Goal: Transaction & Acquisition: Purchase product/service

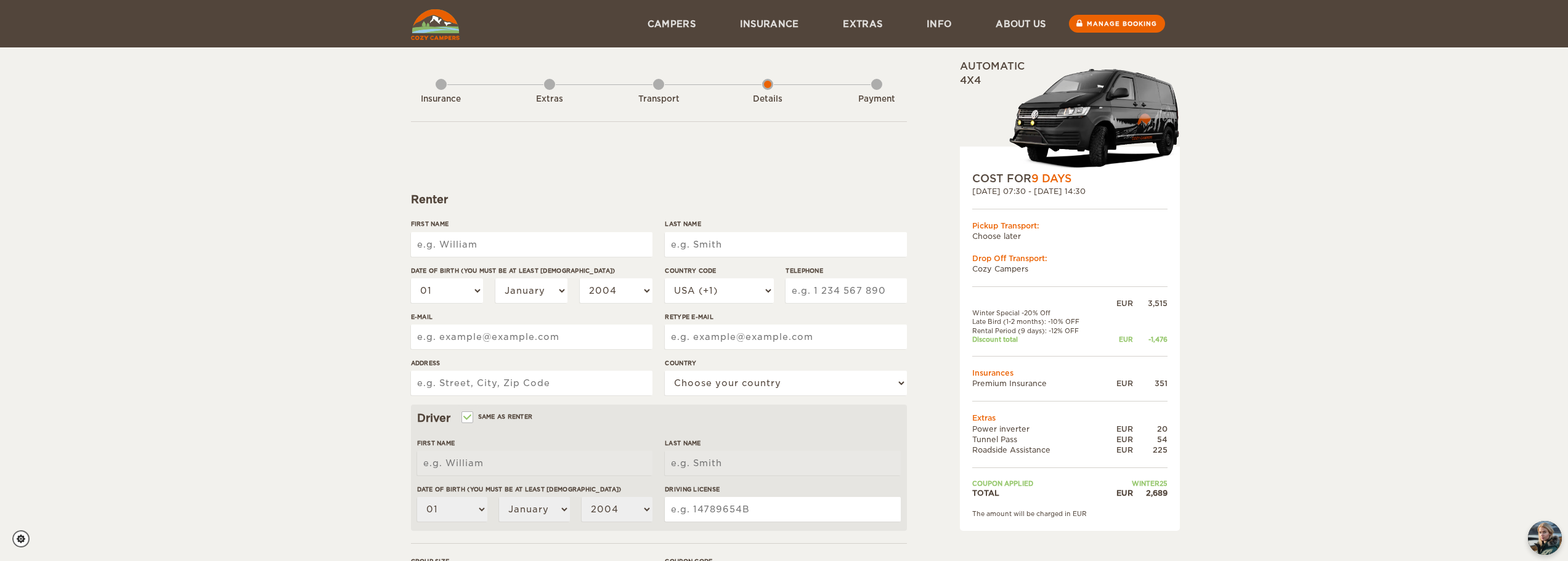
click at [456, 241] on input "First Name" at bounding box center [531, 244] width 242 height 25
click at [657, 88] on div "Transport" at bounding box center [659, 97] width 11 height 49
click at [725, 289] on select "USA (+1) UK (+44) Germany (+49) Algeria (+213) Andorra (+376) Angola (+244) Ang…" at bounding box center [719, 290] width 108 height 25
select select "52"
click at [665, 279] on select "USA (+1) UK (+44) Germany (+49) Algeria (+213) Andorra (+376) Angola (+244) Ang…" at bounding box center [719, 290] width 108 height 25
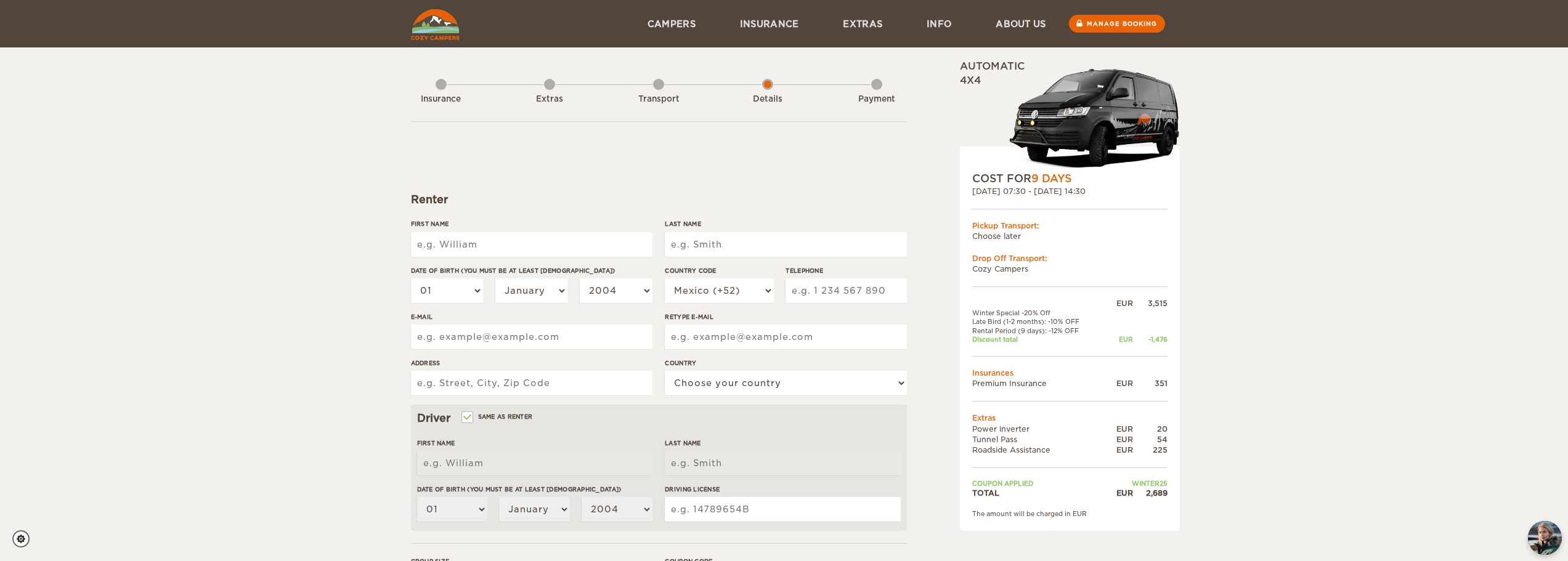
click at [519, 230] on div "First Name" at bounding box center [531, 242] width 242 height 46
click at [585, 253] on input "First Name" at bounding box center [531, 244] width 242 height 25
click at [435, 29] on img at bounding box center [435, 25] width 48 height 31
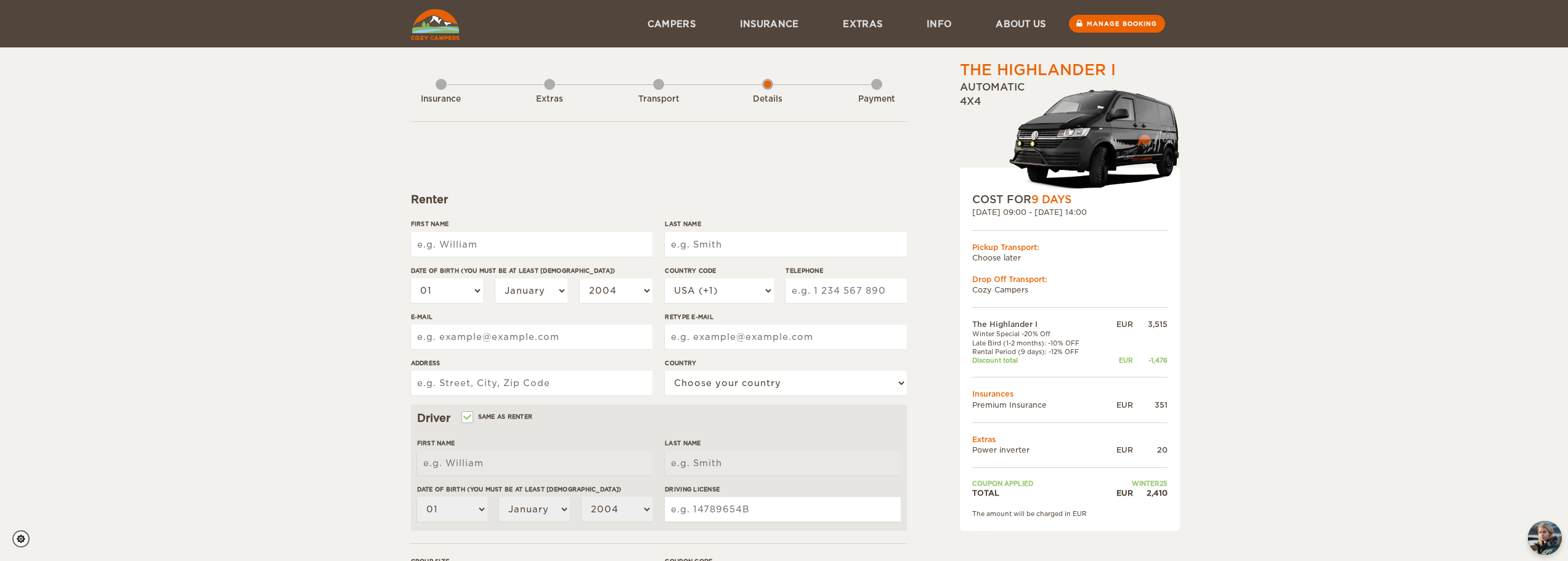
click at [499, 239] on input "First Name" at bounding box center [531, 244] width 242 height 25
click at [557, 195] on div "Renter" at bounding box center [659, 199] width 496 height 15
click at [499, 247] on input "First Name" at bounding box center [531, 244] width 242 height 25
type input "[PERSON_NAME]"
type input "Medina Ramírez"
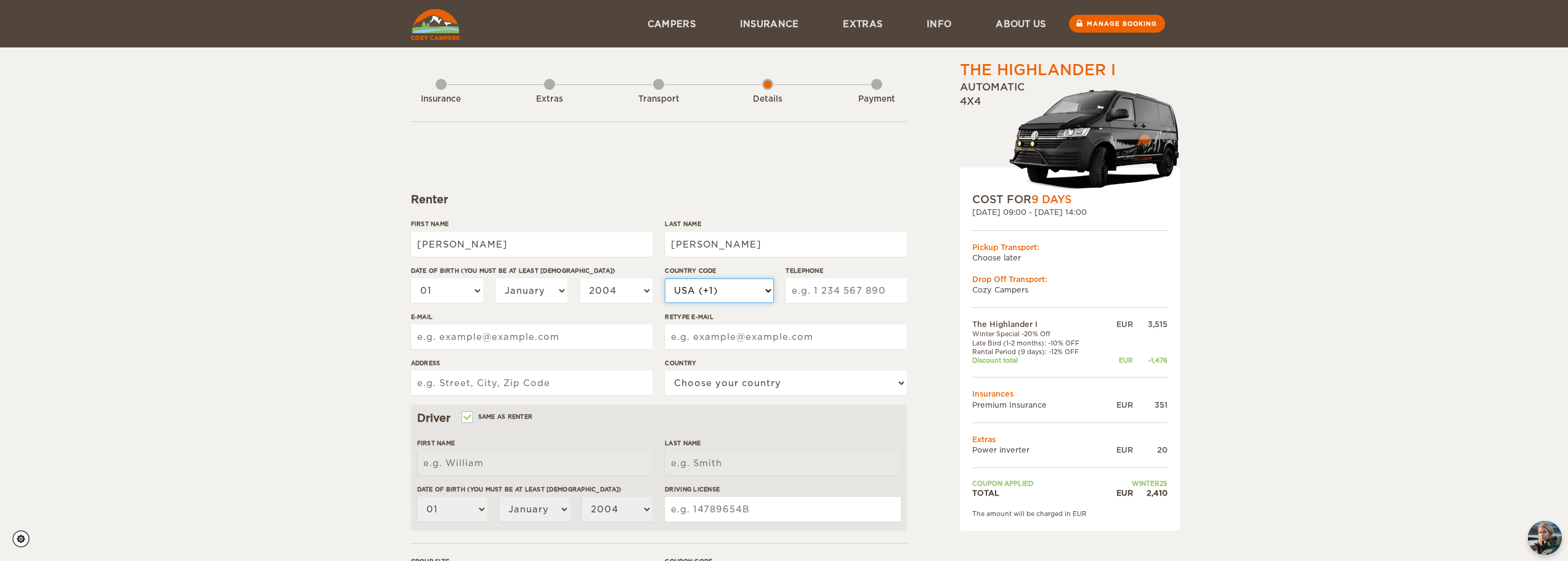
select select "52"
type input "5512390522"
type input "Av Mexico 46 Aculco Iztapalapa"
select select "133"
type input "Jorge Enrique"
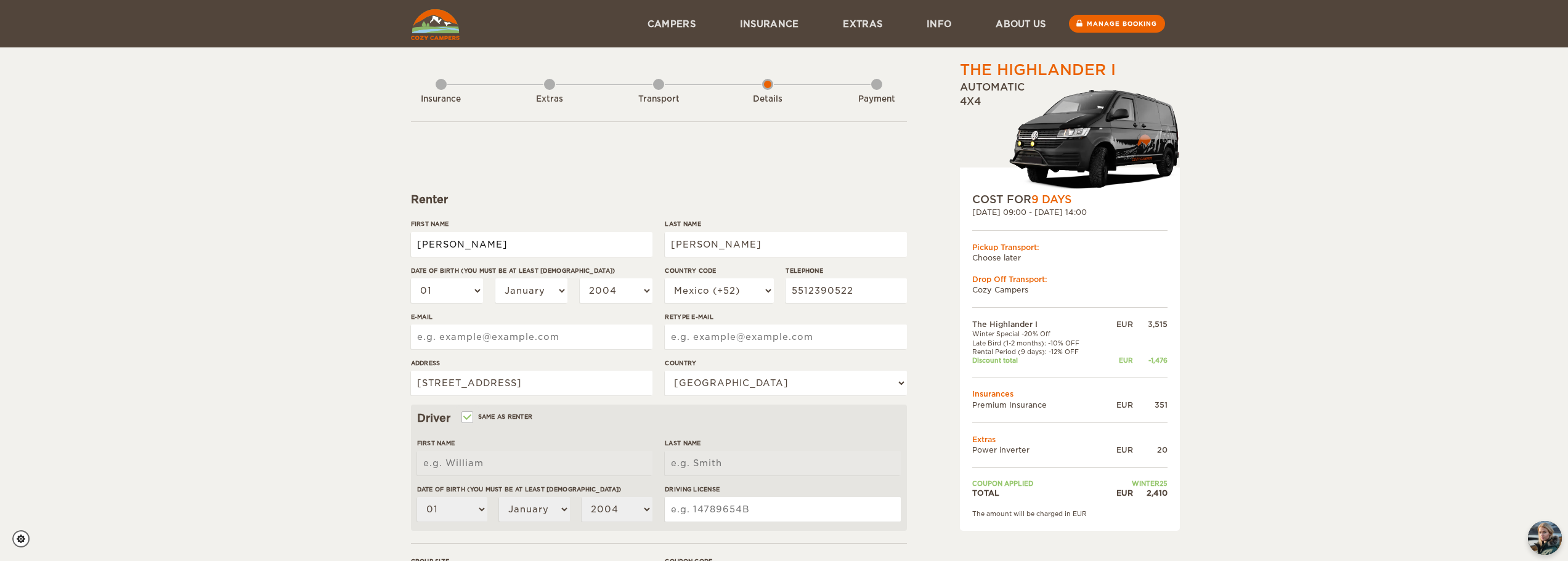
type input "Medina Ramírez"
click at [462, 288] on select "01 02 03 04 05 06 07 08 09 10 11 12 13 14 15 16 17 18 19 20 21 22 23 24 25 26 2…" at bounding box center [447, 290] width 73 height 25
select select "20"
click at [411, 279] on select "01 02 03 04 05 06 07 08 09 10 11 12 13 14 15 16 17 18 19 20 21 22 23 24 25 26 2…" at bounding box center [447, 290] width 73 height 25
select select "20"
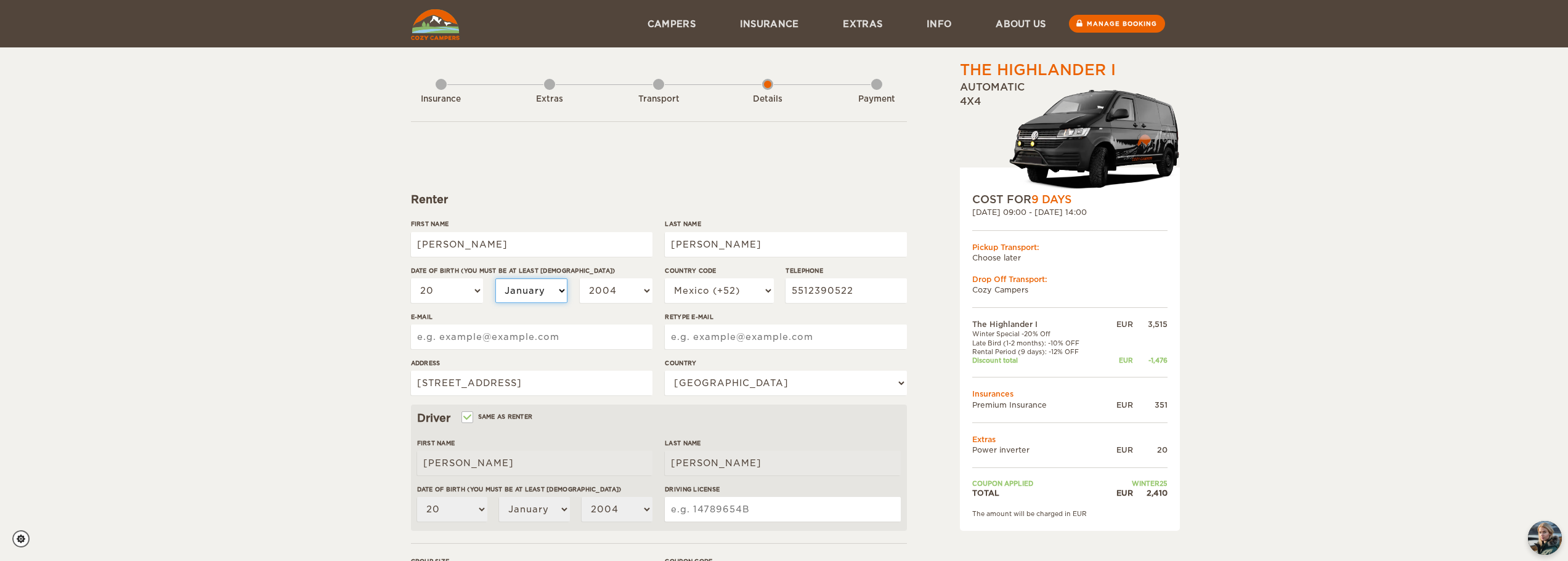
click at [518, 291] on select "January February March April May June July August September October November De…" at bounding box center [532, 290] width 73 height 25
select select "11"
click at [496, 279] on select "January February March April May June July August September October November De…" at bounding box center [532, 290] width 73 height 25
select select "11"
click at [621, 294] on select "2004 2003 2002 2001 2000 1999 1998 1997 1996 1995 1994 1993 1992 1991 1990 1989…" at bounding box center [616, 290] width 73 height 25
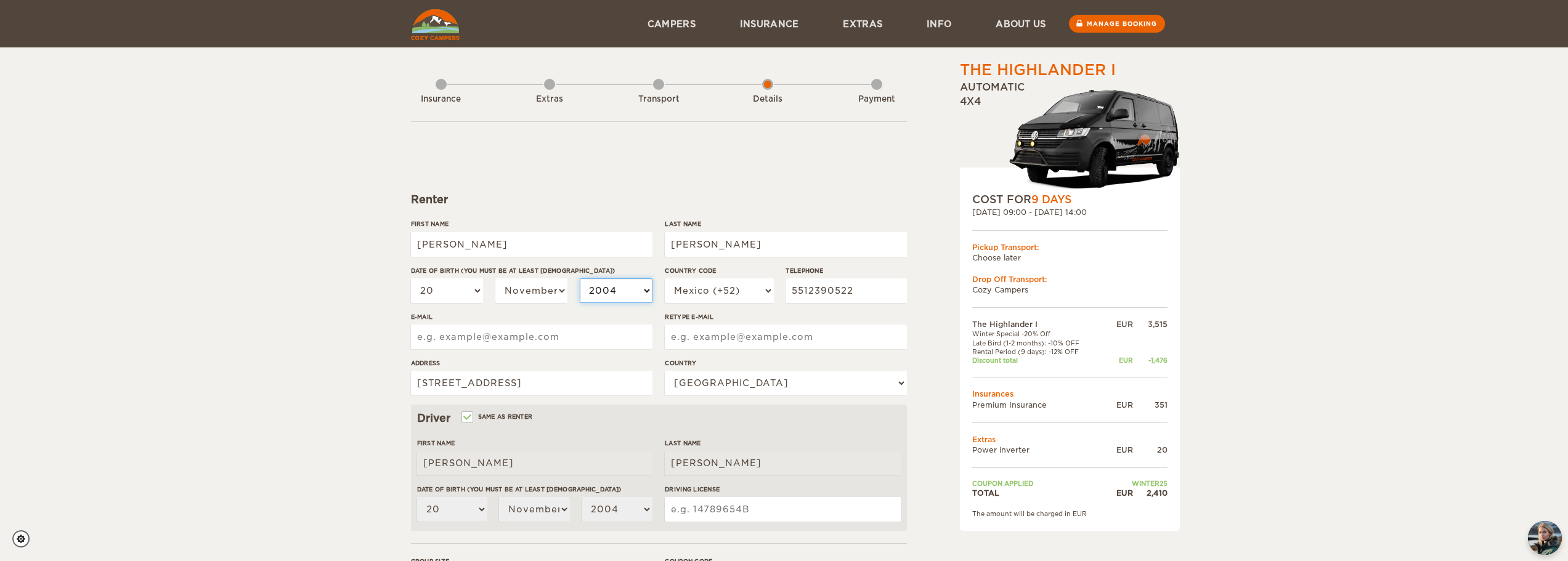
select select "1992"
click at [580, 279] on select "2004 2003 2002 2001 2000 1999 1998 1997 1996 1995 1994 1993 1992 1991 1990 1989…" at bounding box center [616, 290] width 73 height 25
select select "1992"
click at [501, 339] on input "E-mail" at bounding box center [531, 336] width 242 height 25
type input "enriquemedinar@live.com.mx"
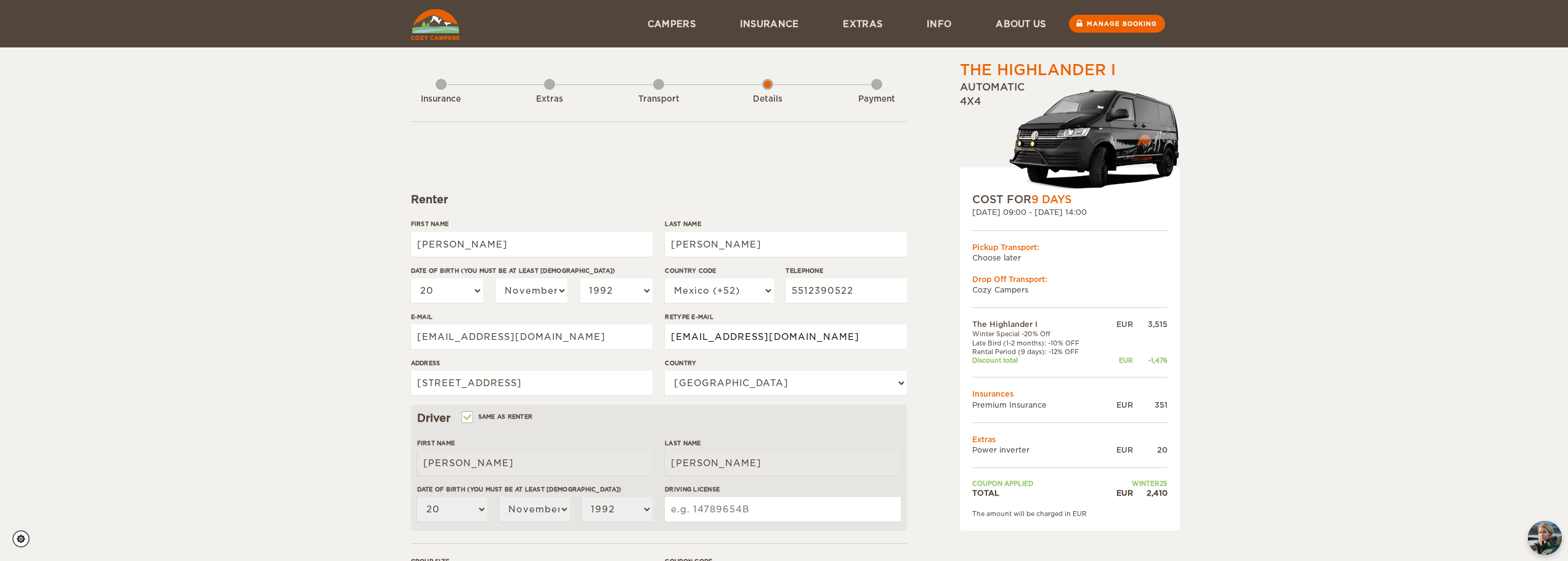
type input "enriquemedinar@live.com.mx"
click at [592, 380] on input "Av Mexico 46 Aculco Iztapalapa" at bounding box center [531, 382] width 242 height 25
click at [590, 379] on input "Av Mexico 46 Aculco Iztapalapa" at bounding box center [531, 382] width 242 height 25
click at [596, 381] on input "Av Mexico 46 Aculco Iztapalapa" at bounding box center [531, 382] width 242 height 25
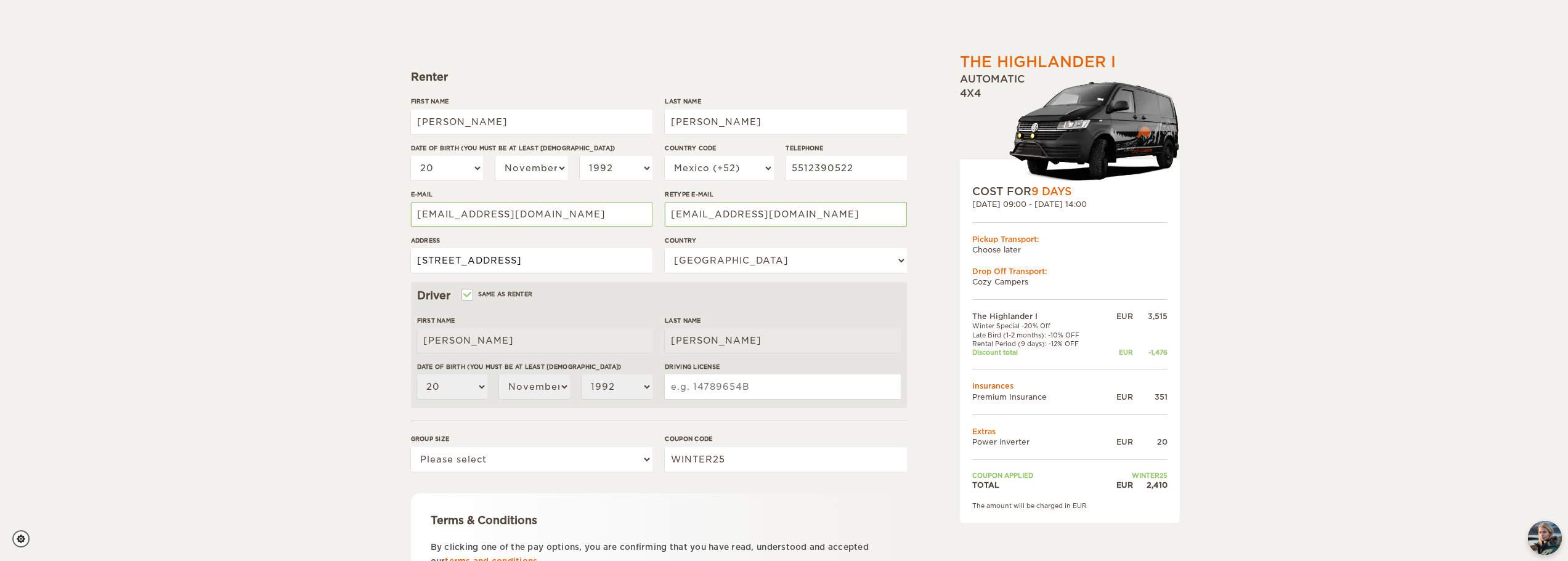
scroll to position [123, 0]
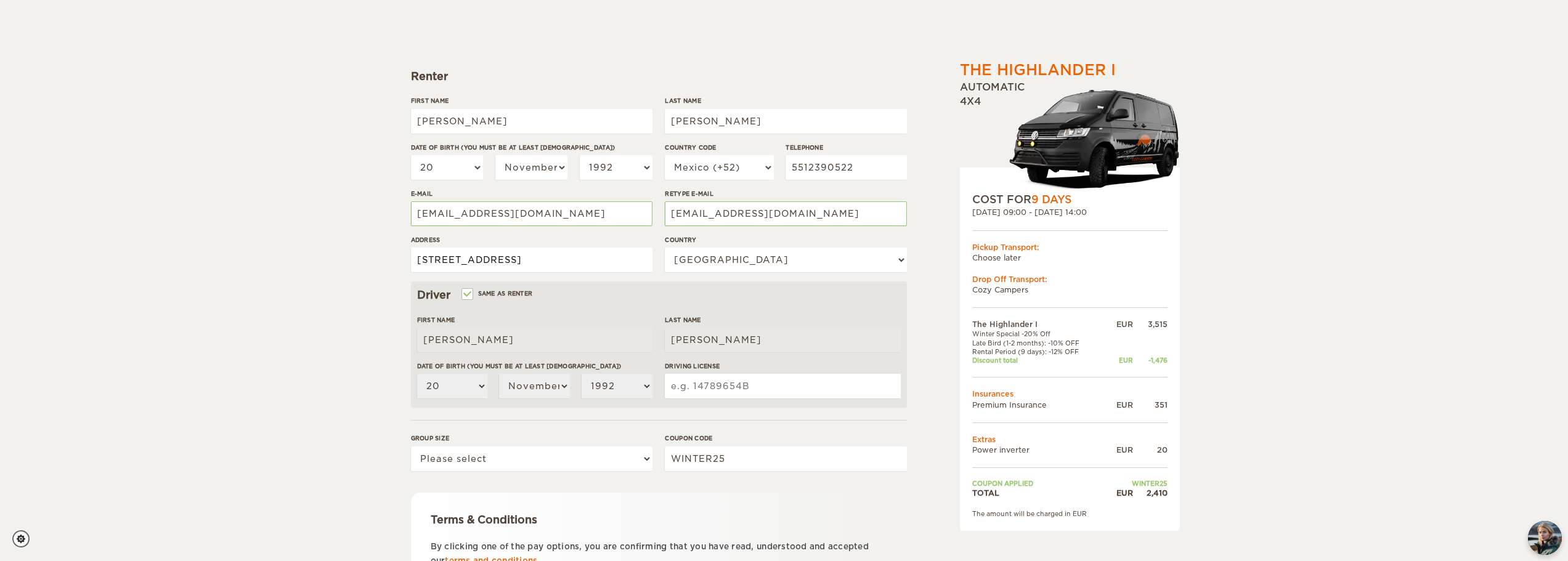
type input "Av Mexico 46 Aculco Iztapalapa 09410 Ciudad de Mexico"
click at [743, 381] on input "Driving License" at bounding box center [782, 385] width 235 height 25
type input "18117336"
click at [588, 456] on select "Please select 1 2" at bounding box center [531, 458] width 242 height 25
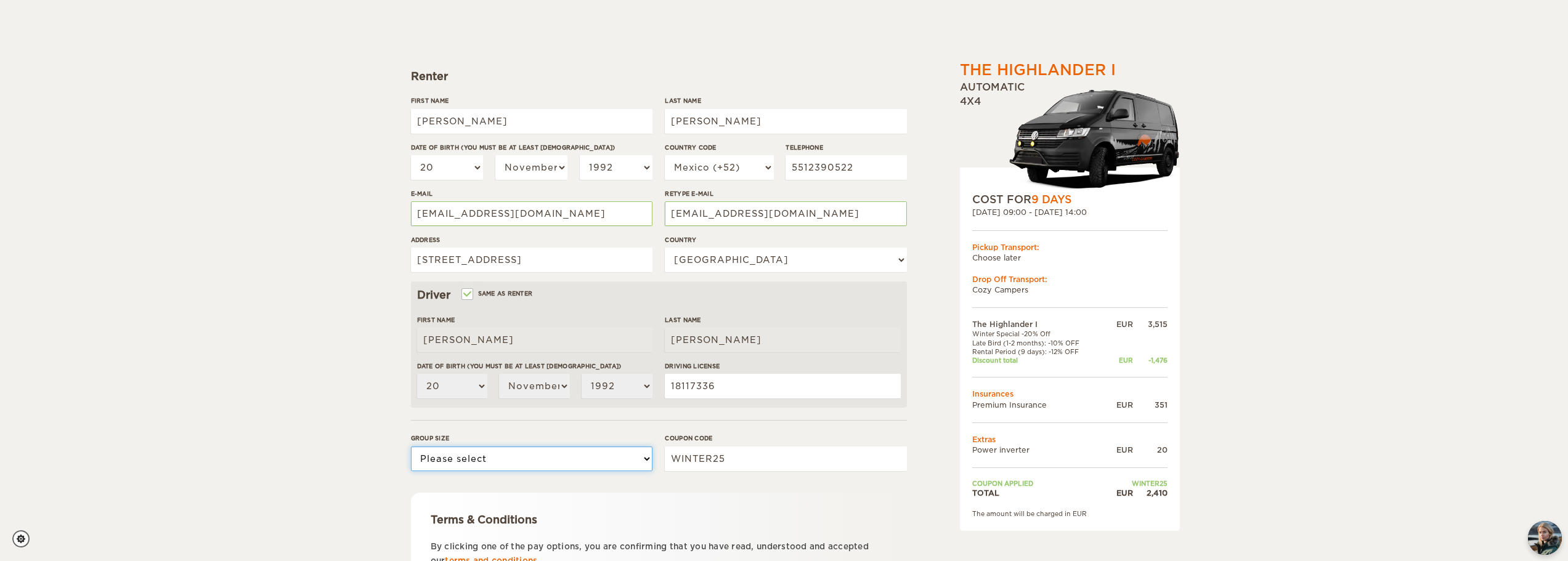
select select "2"
click at [411, 446] on select "Please select 1 2" at bounding box center [531, 458] width 242 height 25
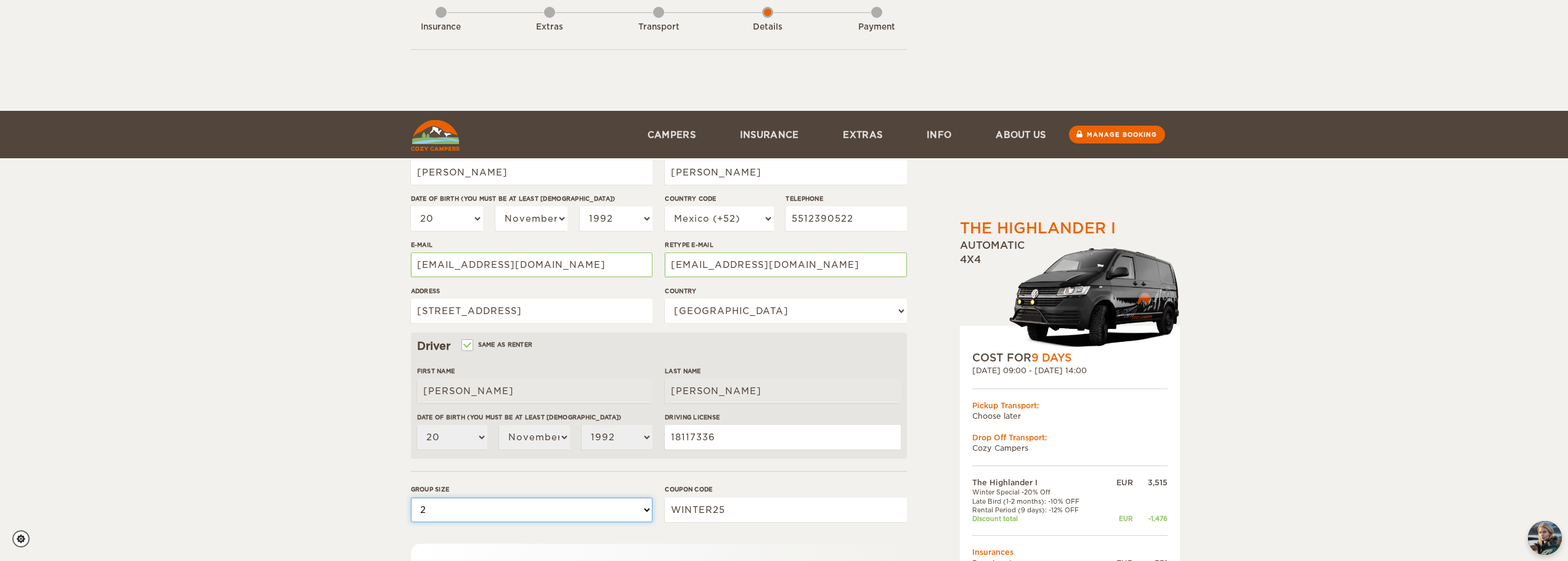
scroll to position [240, 0]
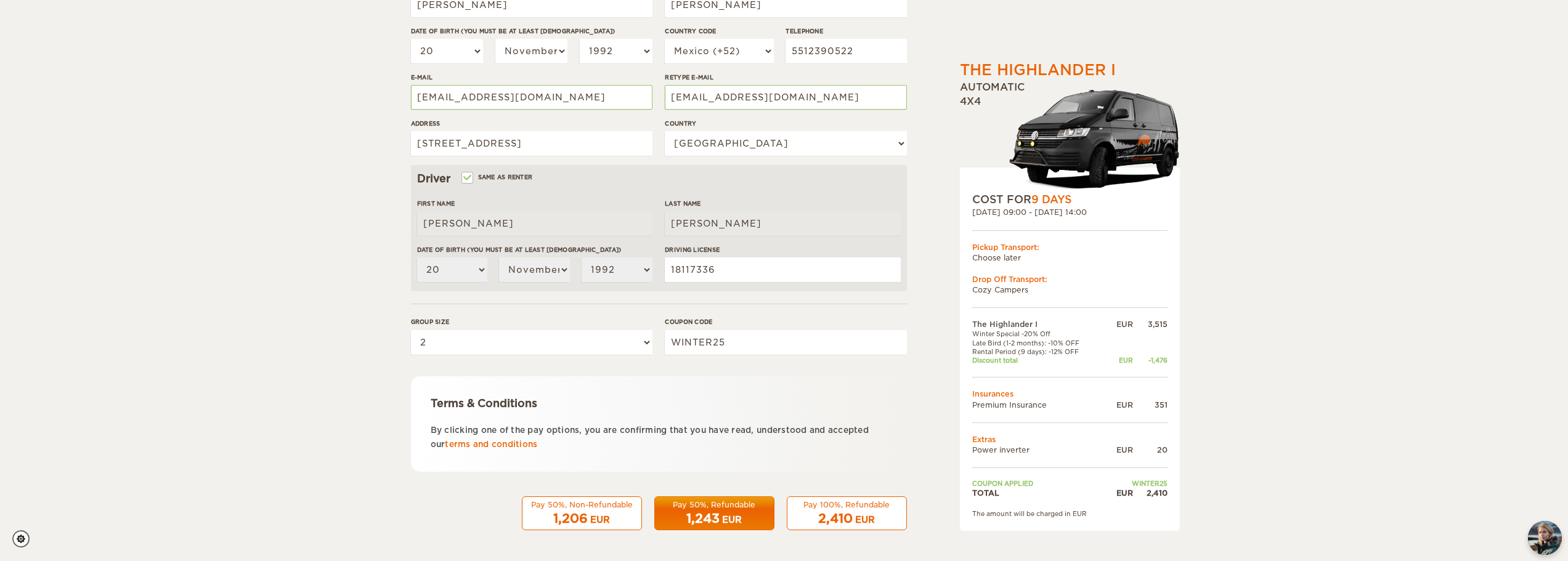
click at [740, 514] on div "EUR" at bounding box center [732, 520] width 20 height 13
click at [723, 507] on div "Pay 50%, Refundable" at bounding box center [715, 504] width 105 height 10
click at [737, 517] on div "EUR" at bounding box center [732, 520] width 20 height 13
click at [682, 515] on div "1,243 EUR" at bounding box center [715, 518] width 105 height 18
click at [740, 517] on div "EUR" at bounding box center [732, 520] width 20 height 13
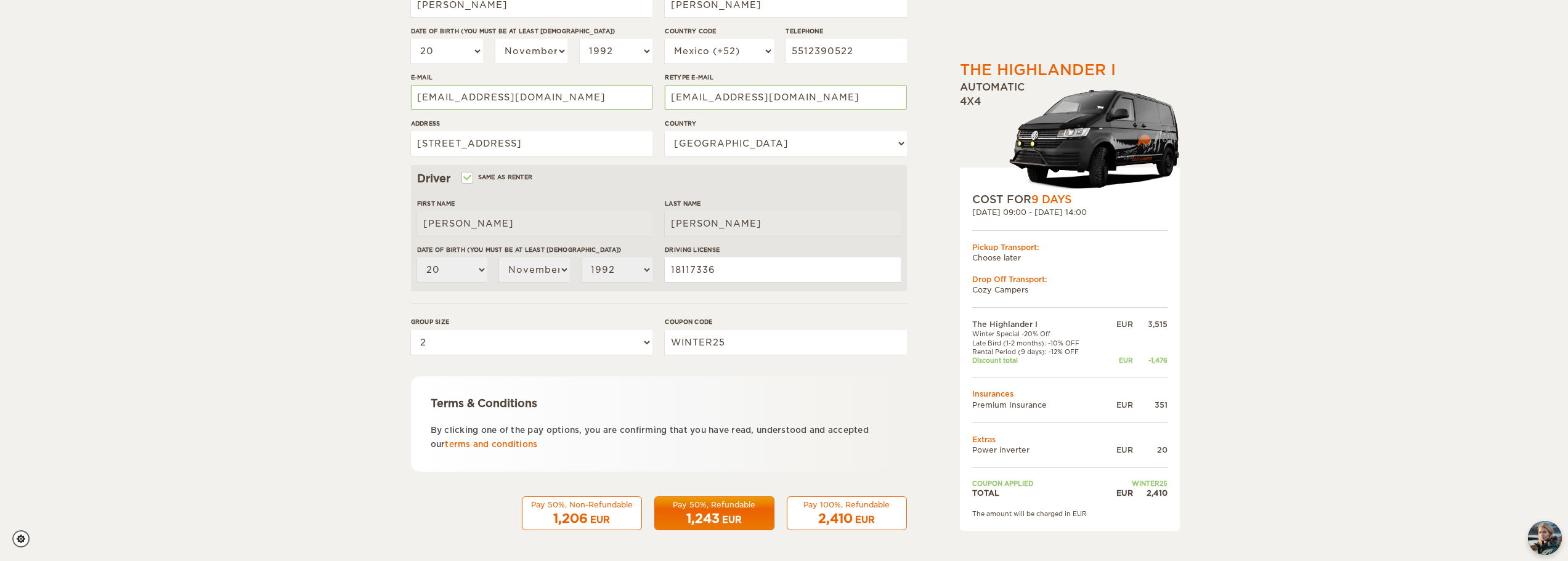
click at [712, 506] on div "Pay 50%, Refundable" at bounding box center [715, 504] width 105 height 10
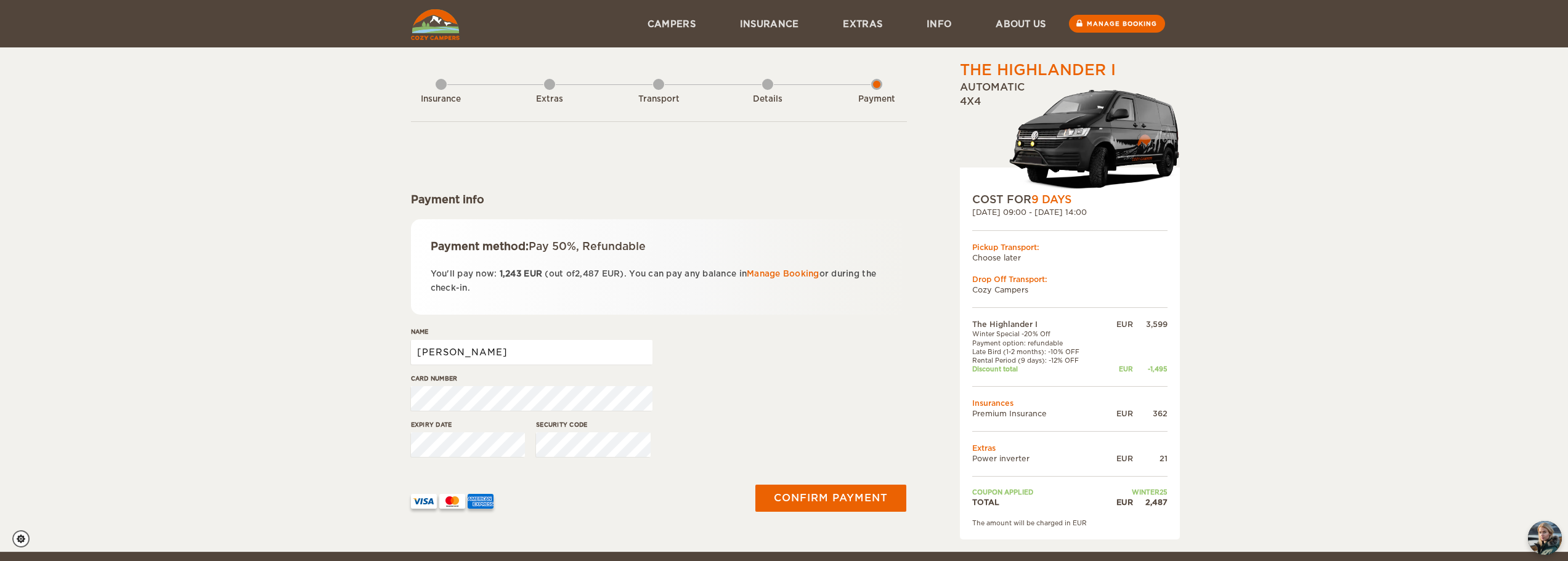
click at [563, 347] on input "[PERSON_NAME]" at bounding box center [531, 352] width 242 height 25
type input "Jorge Enrique Medina"
click at [791, 491] on button "Confirm payment" at bounding box center [832, 498] width 155 height 28
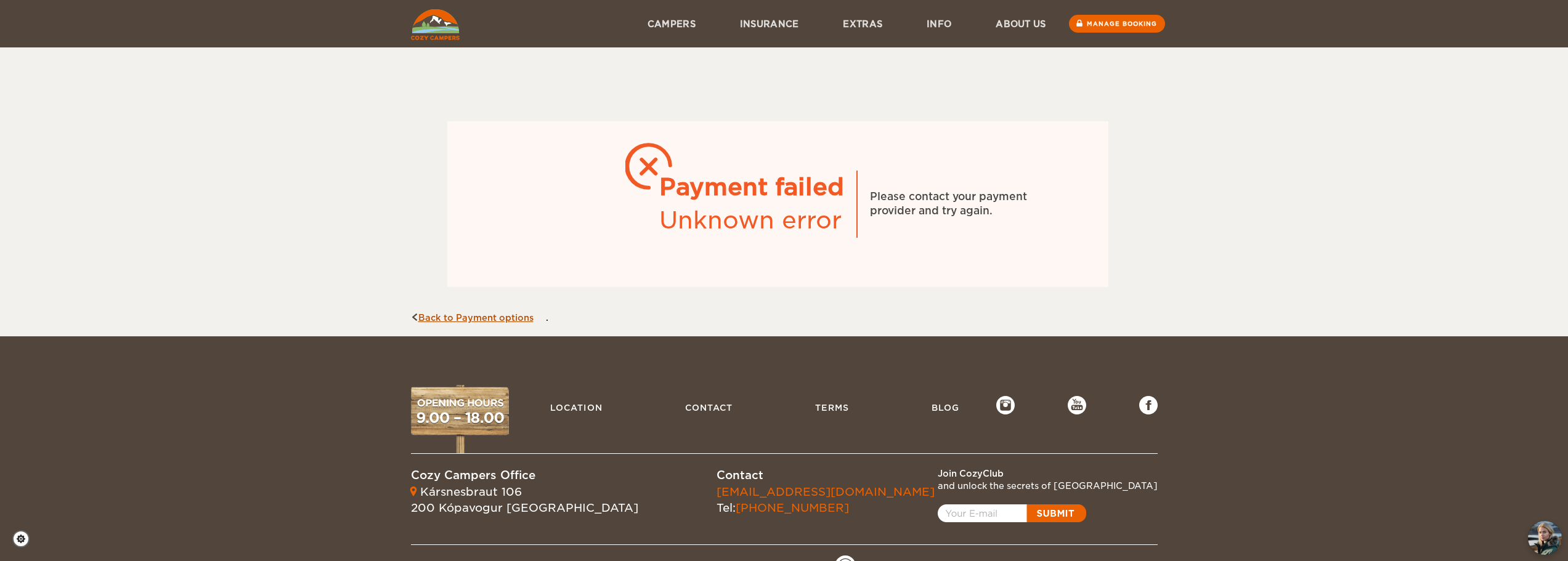
click at [449, 320] on link "Back to Payment options" at bounding box center [472, 317] width 123 height 9
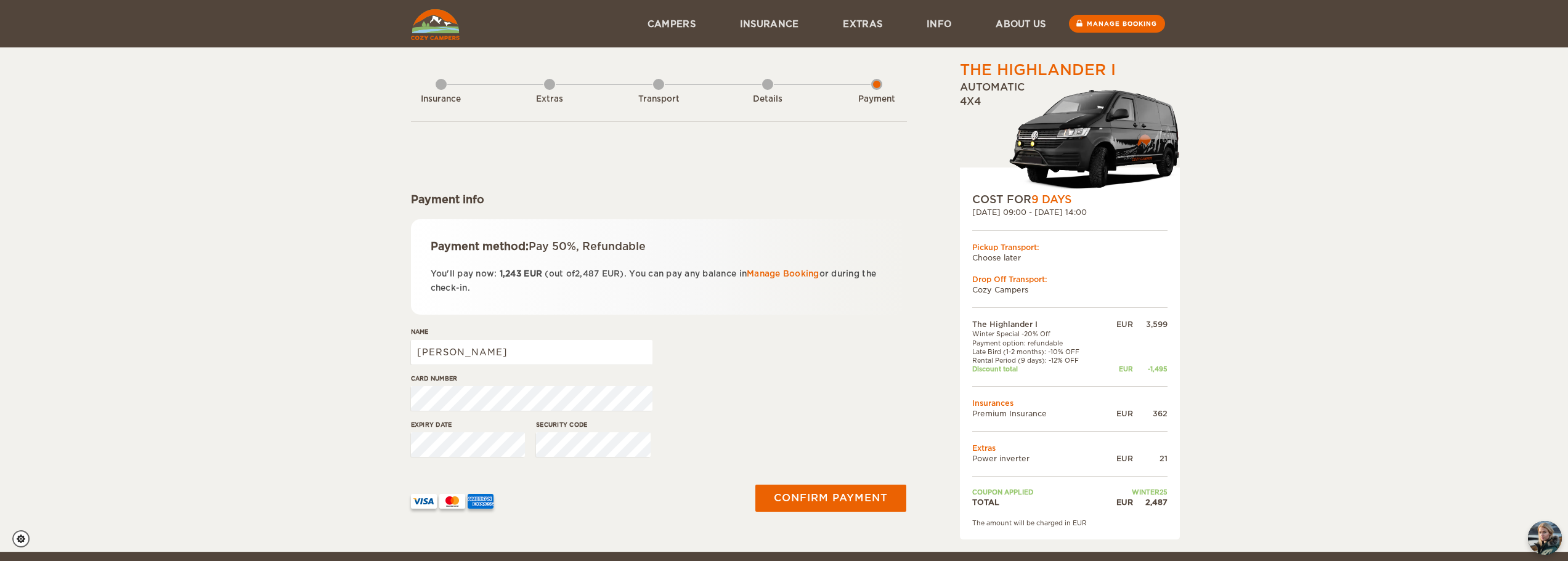
click at [1399, 239] on div "The Highlander I Expand Collapse Total 2,487 EUR Automatic 4x4 COST FOR 9 Days …" at bounding box center [784, 275] width 1568 height 552
click at [854, 491] on button "Confirm payment" at bounding box center [832, 498] width 155 height 28
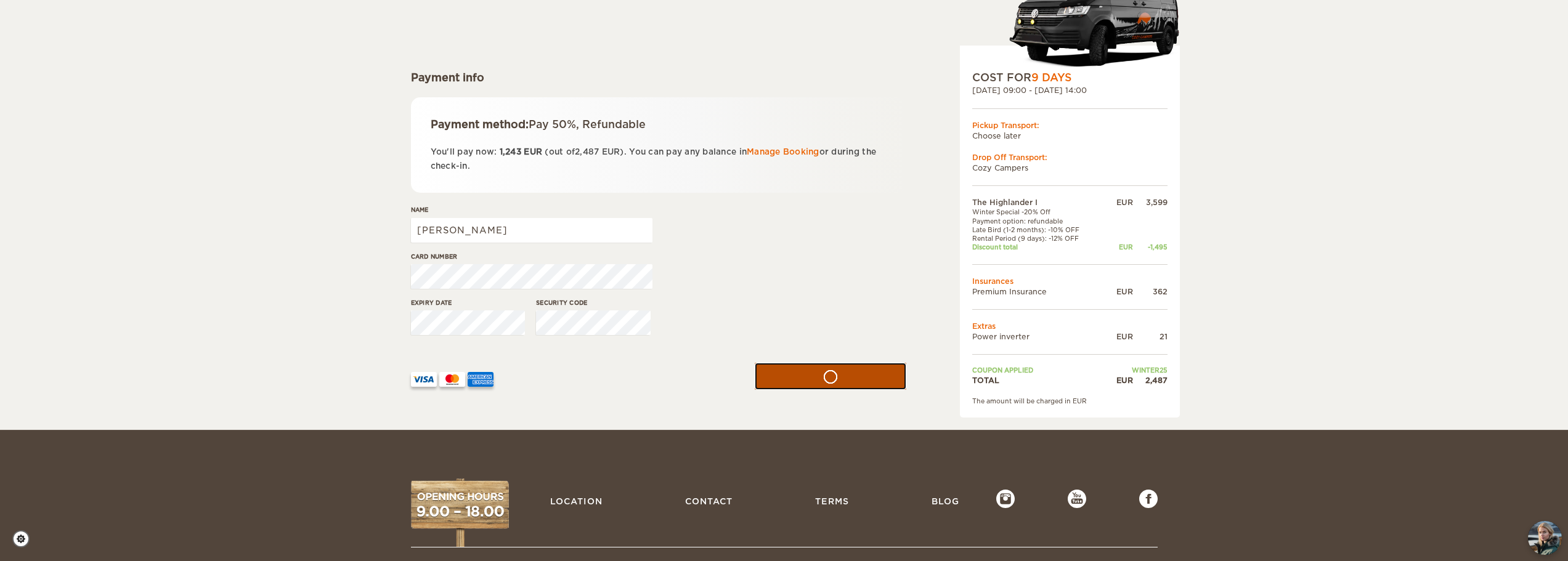
scroll to position [123, 0]
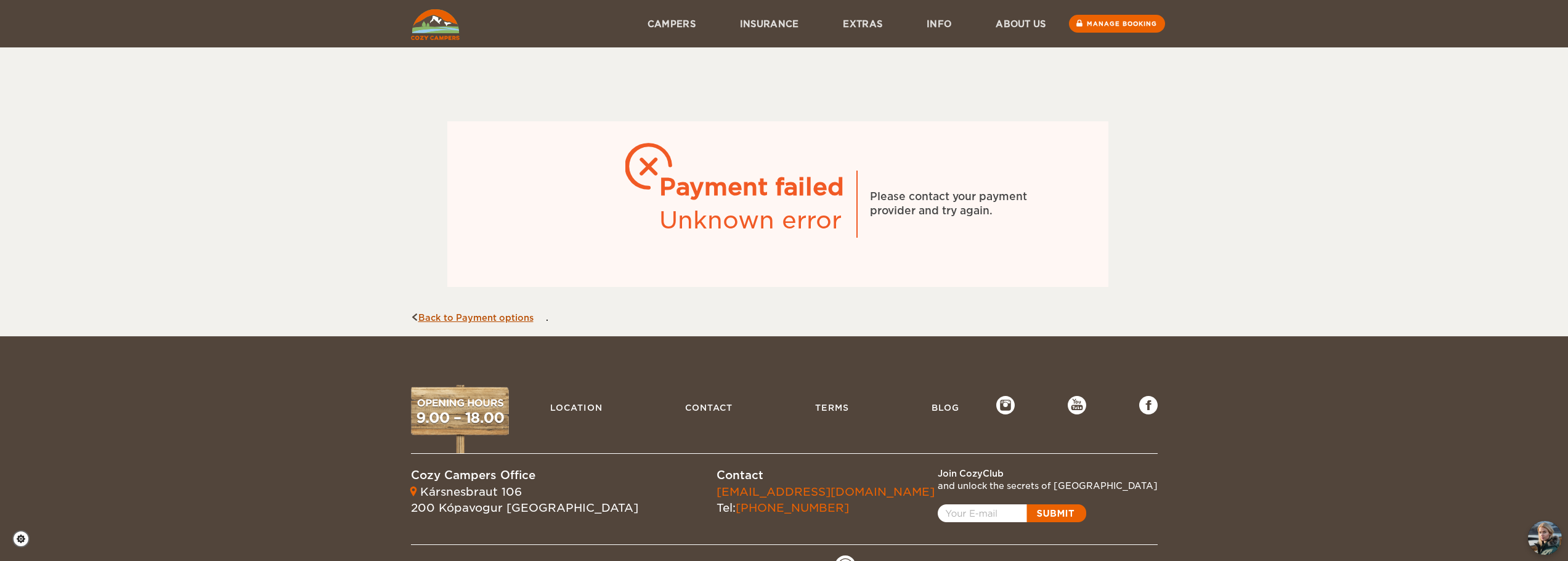
click at [490, 316] on link "Back to Payment options" at bounding box center [472, 317] width 123 height 9
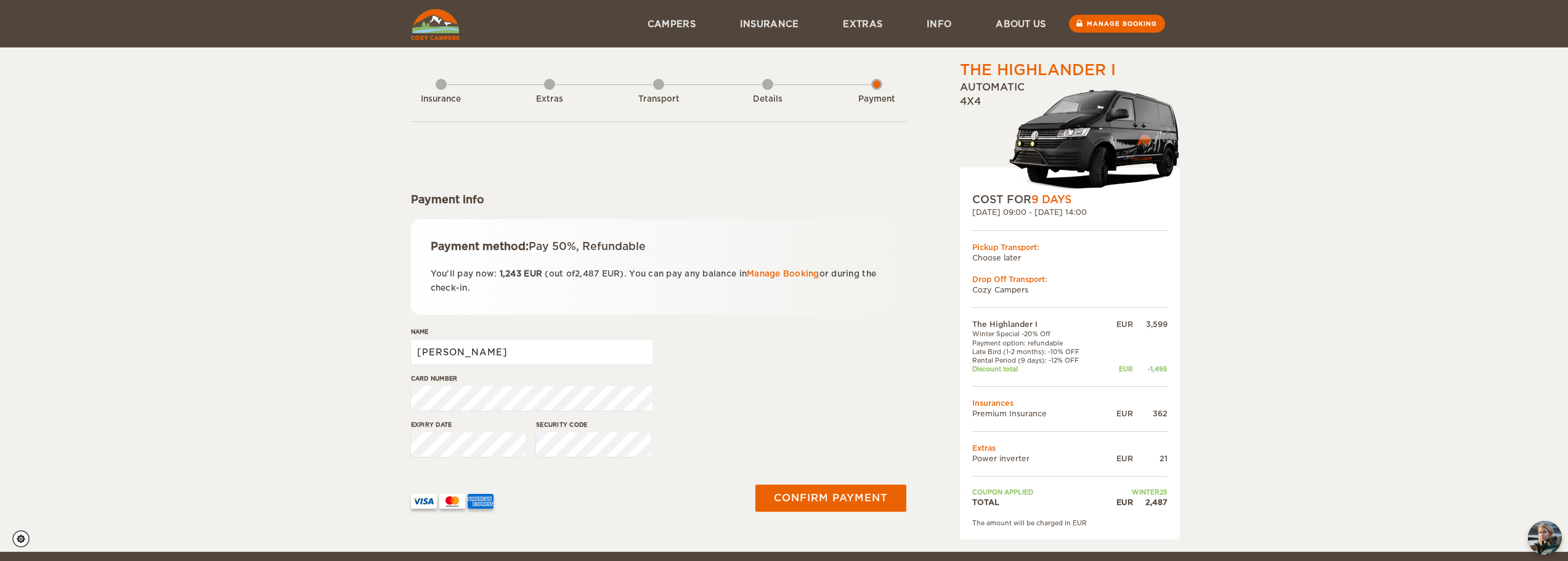
click at [551, 364] on input "[PERSON_NAME]" at bounding box center [531, 352] width 242 height 25
type input "[PERSON_NAME]"
click at [491, 460] on div "Expiry date" at bounding box center [468, 443] width 115 height 46
click at [791, 498] on button "Confirm payment" at bounding box center [832, 498] width 155 height 28
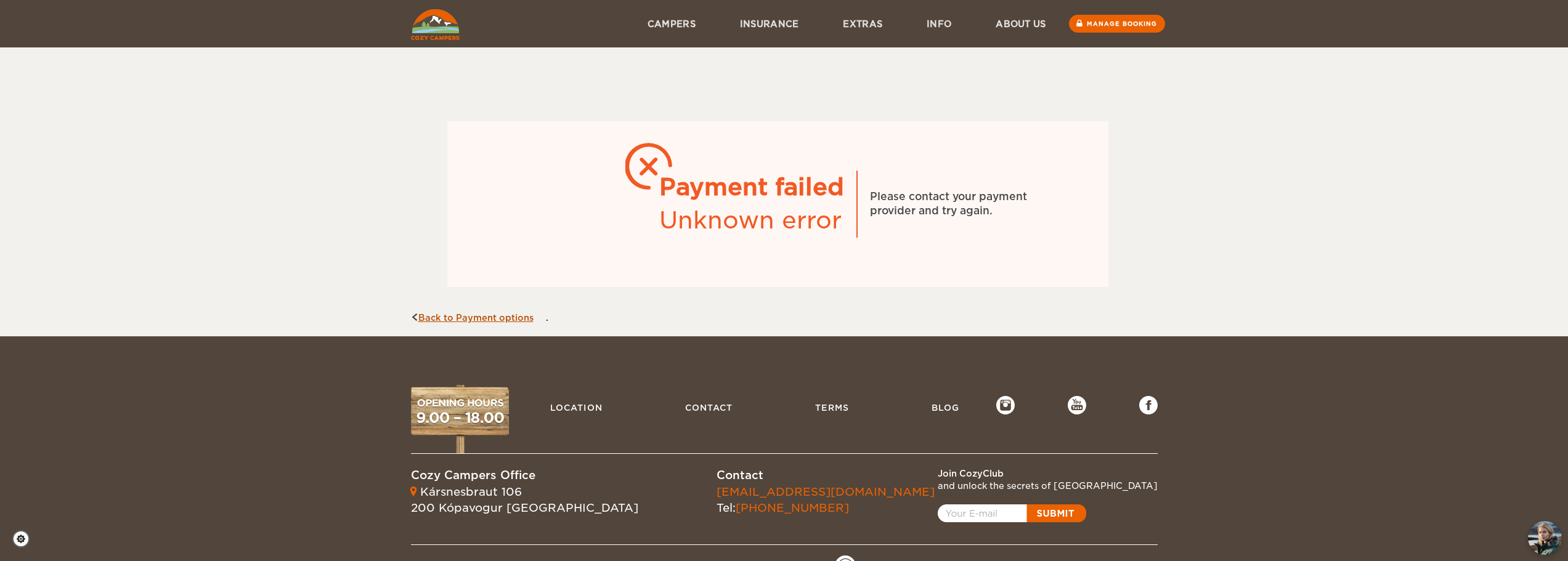
click at [522, 315] on link "Back to Payment options" at bounding box center [472, 317] width 123 height 9
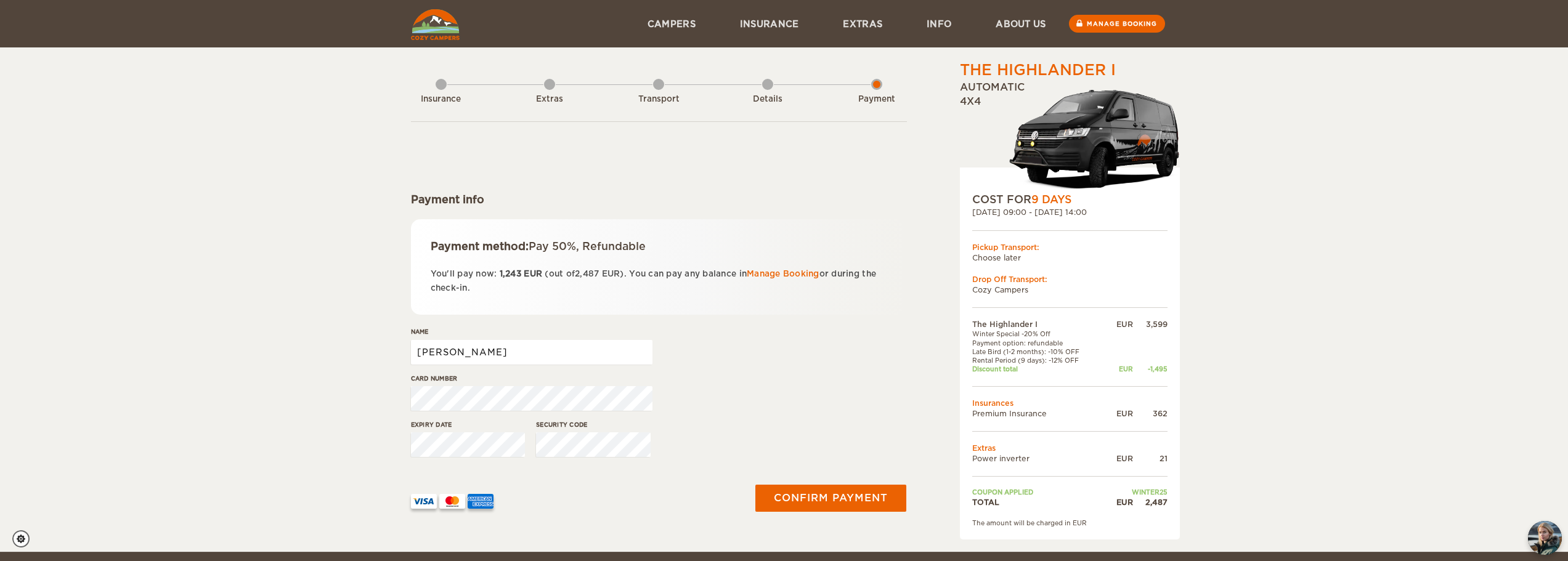
click at [522, 350] on input "[PERSON_NAME]" at bounding box center [531, 352] width 242 height 25
type input "Jorge Enrique Medina"
click at [851, 500] on button "Confirm payment" at bounding box center [832, 498] width 155 height 28
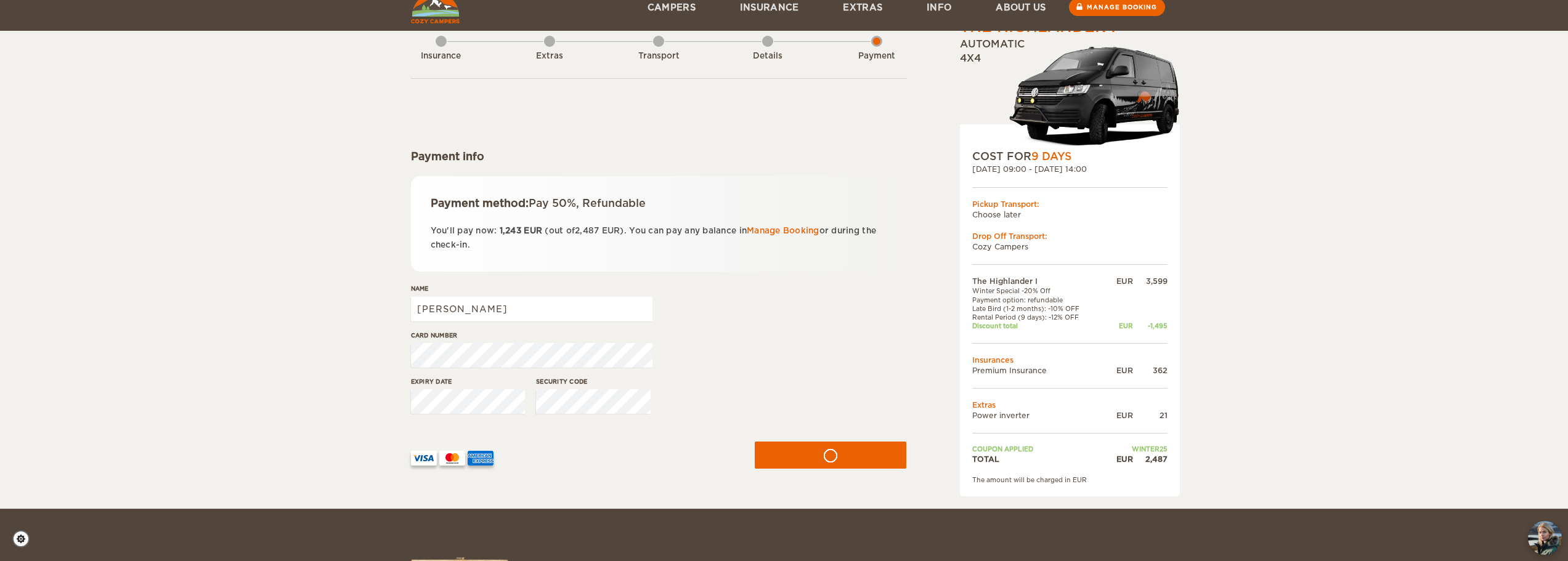
scroll to position [184, 0]
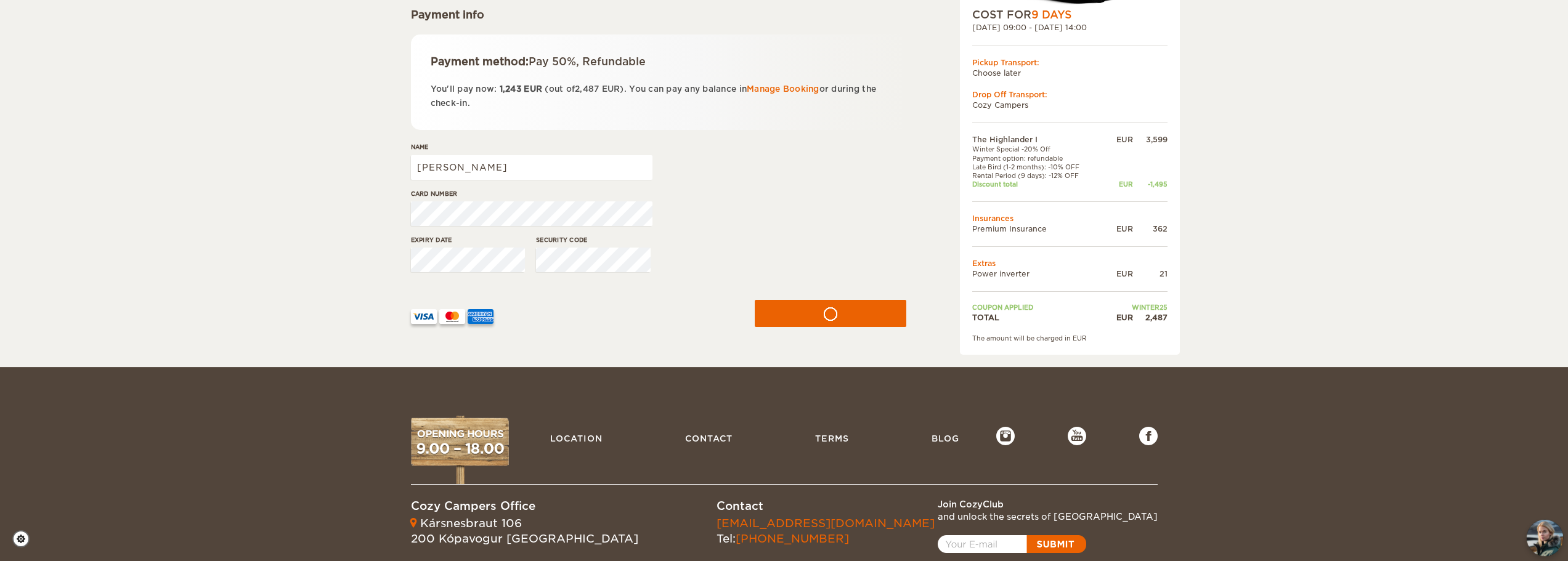
click at [1551, 539] on img "chat-button" at bounding box center [1545, 538] width 36 height 36
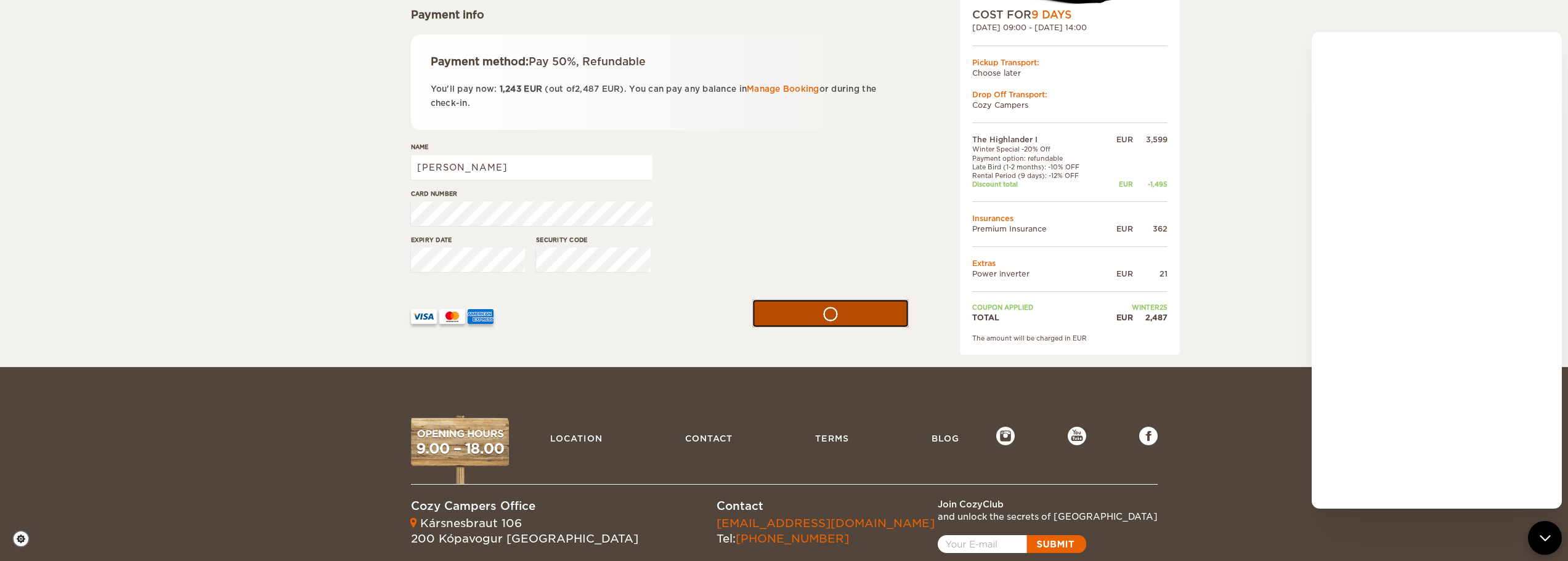
click at [828, 313] on button "submit" at bounding box center [831, 313] width 157 height 28
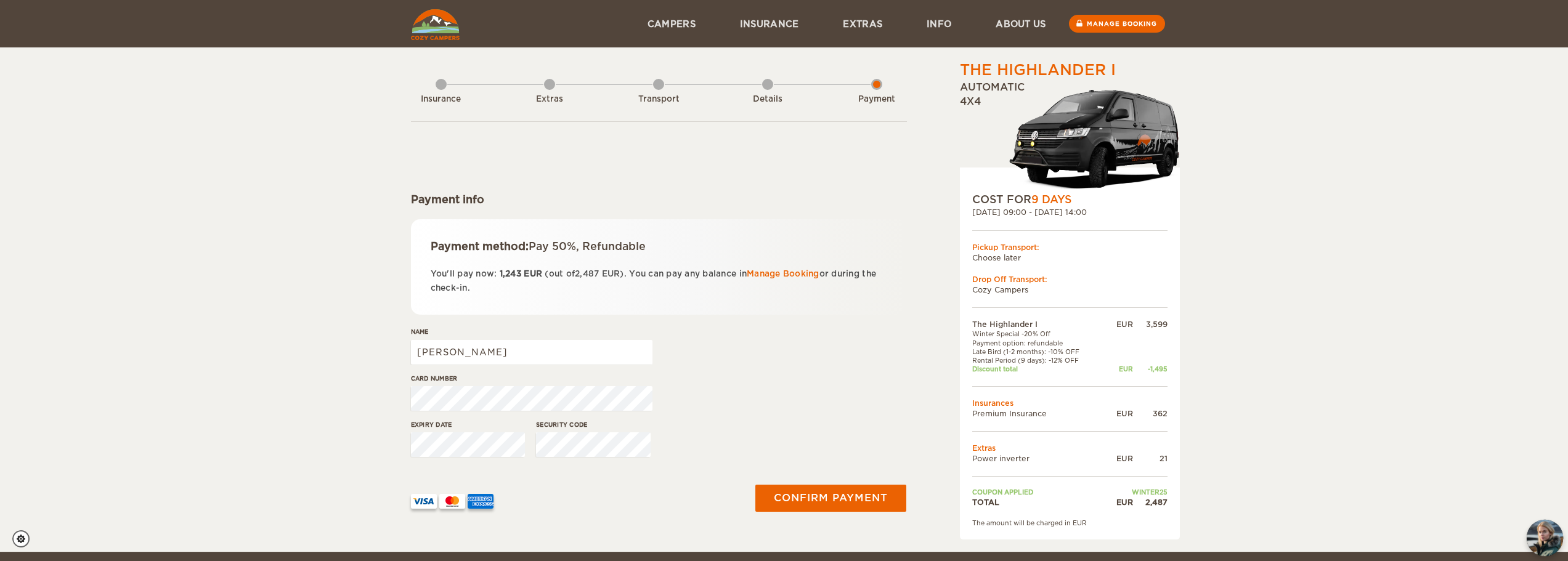
click at [1547, 534] on img "chat-button" at bounding box center [1545, 538] width 36 height 36
